Goal: Task Accomplishment & Management: Manage account settings

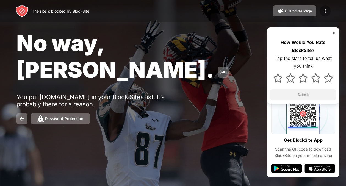
click at [325, 11] on img at bounding box center [325, 11] width 7 height 7
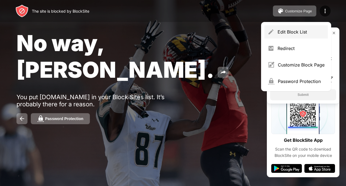
click at [307, 31] on div "Edit Block List" at bounding box center [301, 32] width 47 height 6
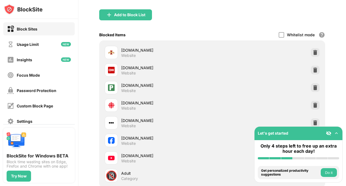
scroll to position [121, 0]
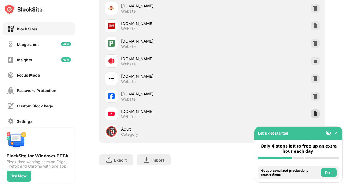
click at [313, 113] on div at bounding box center [315, 114] width 9 height 9
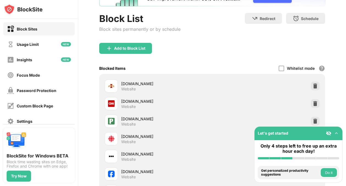
scroll to position [0, 0]
